Goal: Check status: Check status

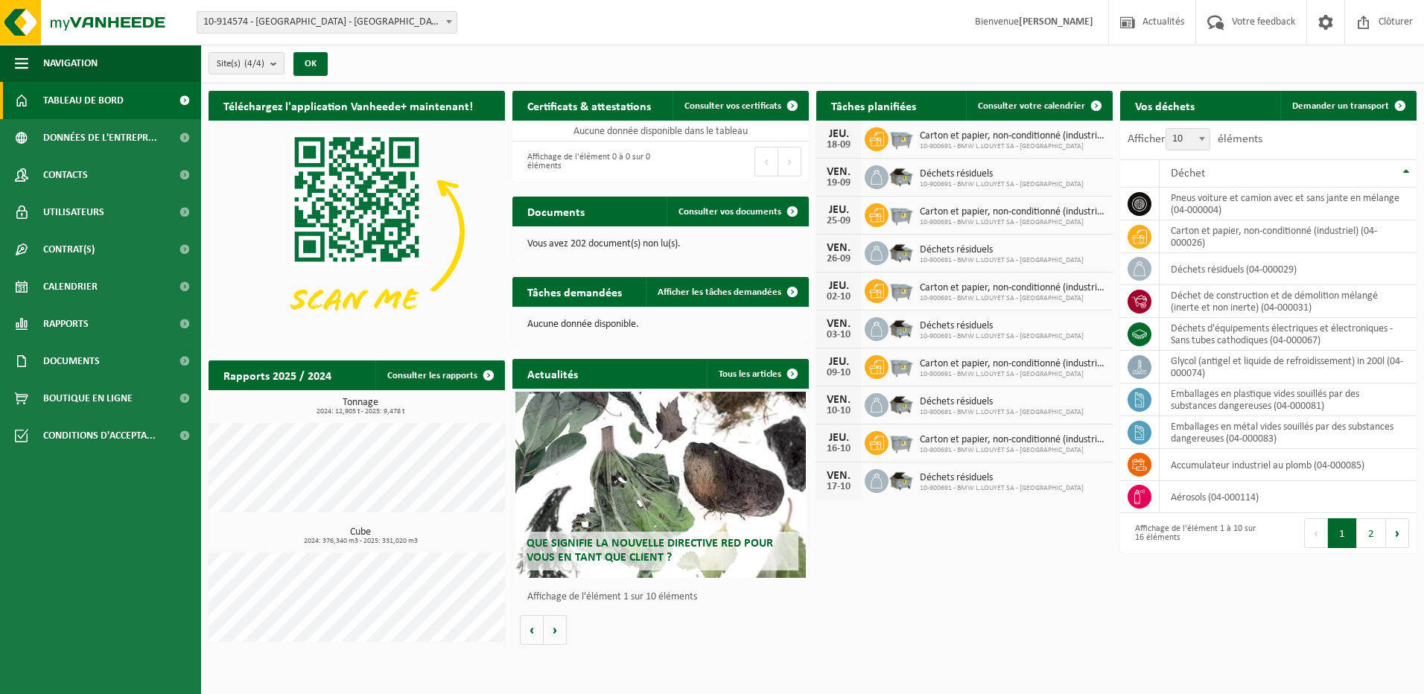
click at [104, 289] on link "Calendrier" at bounding box center [100, 286] width 201 height 37
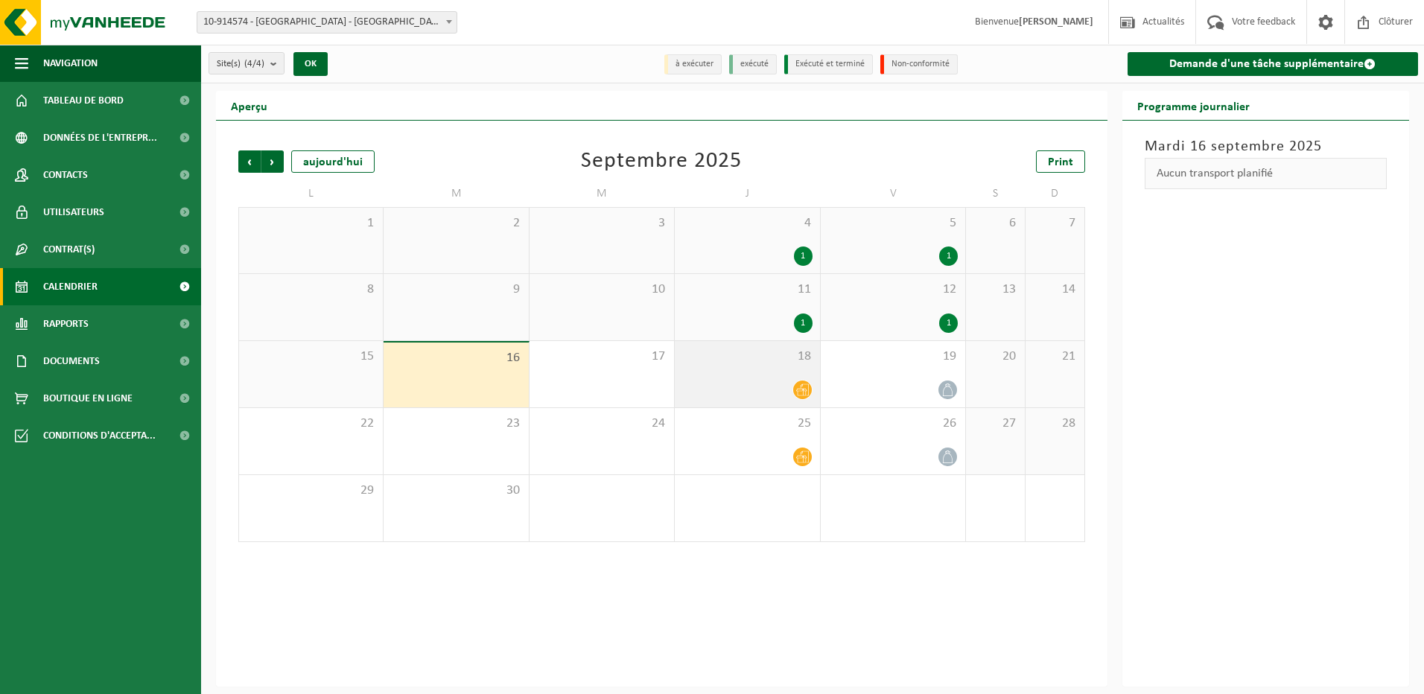
click at [785, 384] on div at bounding box center [747, 390] width 130 height 20
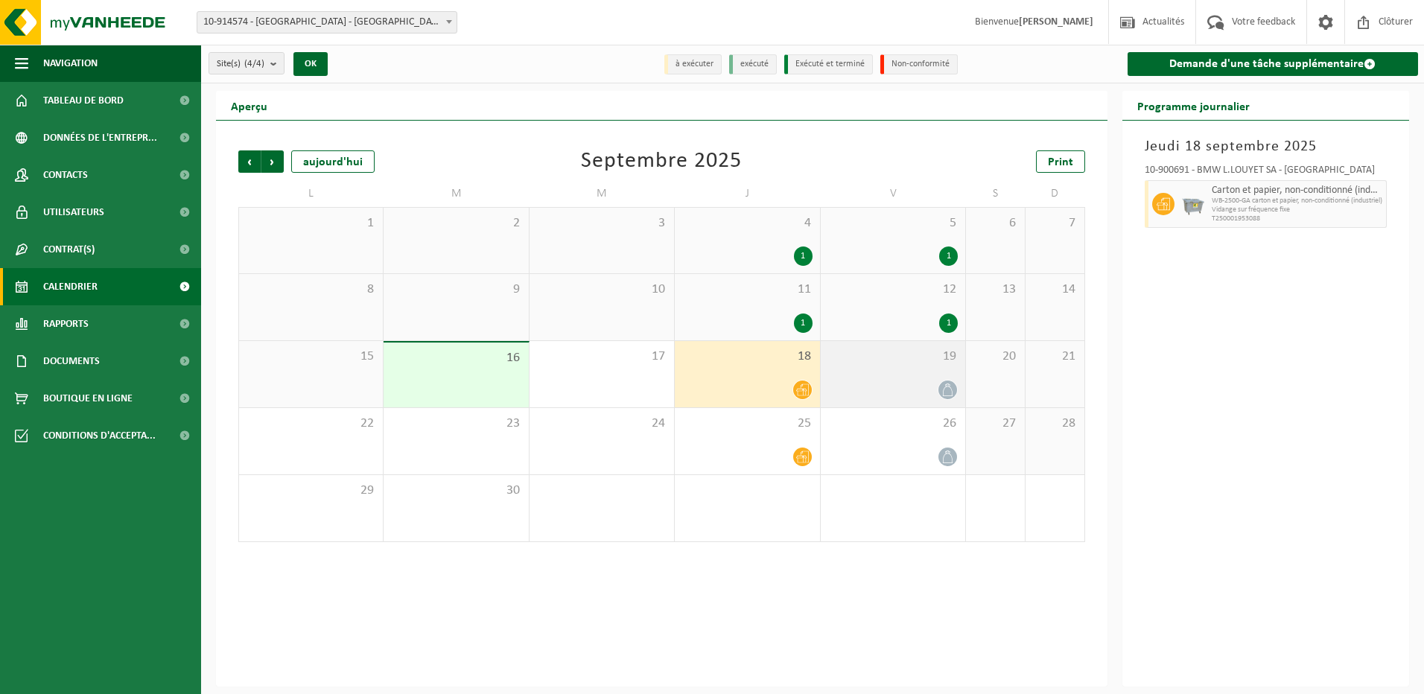
click at [871, 378] on div "19" at bounding box center [893, 374] width 145 height 66
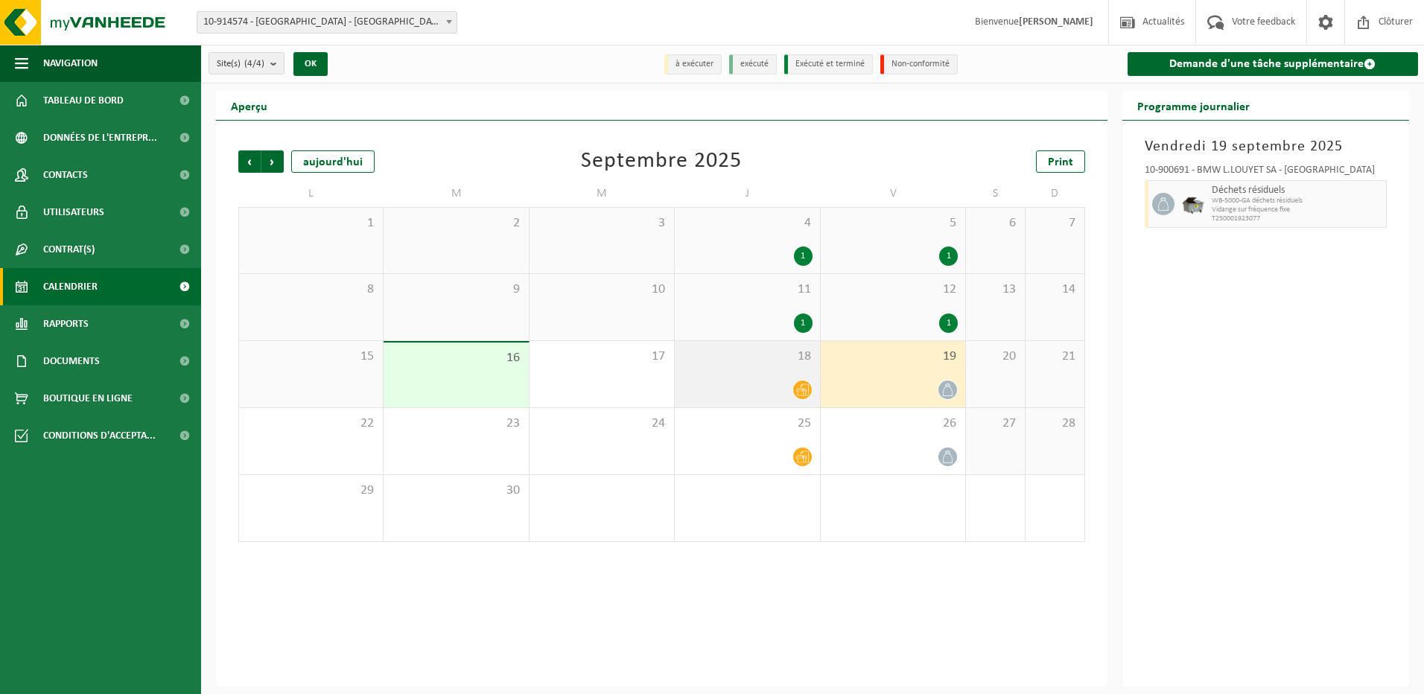
click at [755, 366] on div "18" at bounding box center [747, 374] width 145 height 66
